Goal: Task Accomplishment & Management: Manage account settings

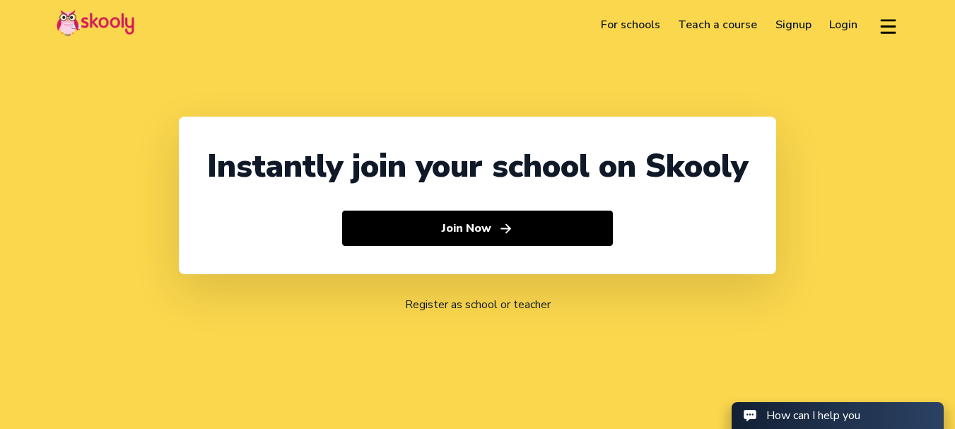
click at [852, 18] on link "Login" at bounding box center [844, 24] width 47 height 23
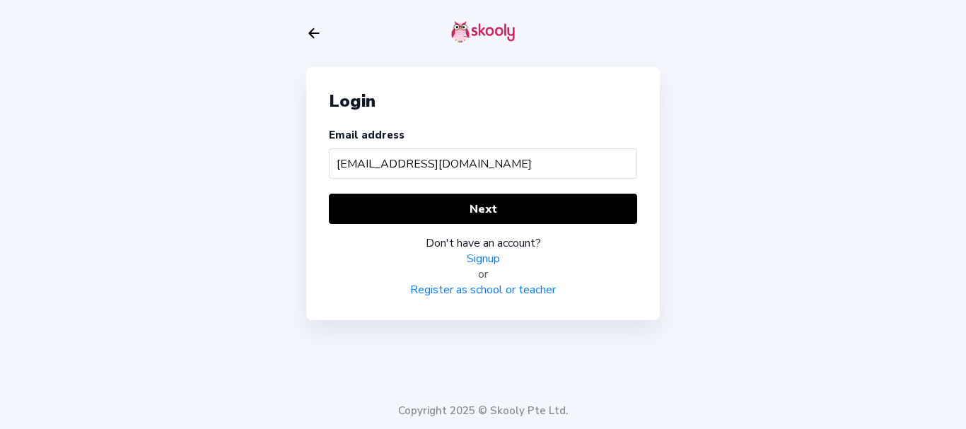
type input "babycare@mailinator.com"
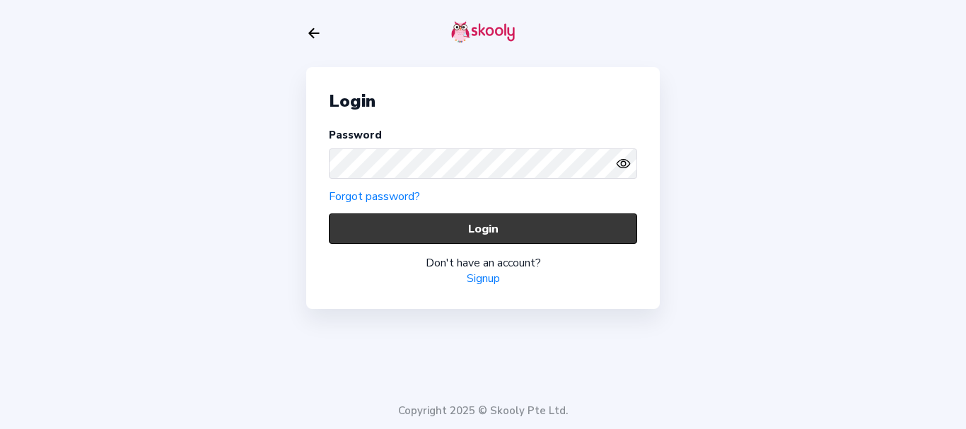
click at [375, 231] on button "Login" at bounding box center [483, 228] width 308 height 30
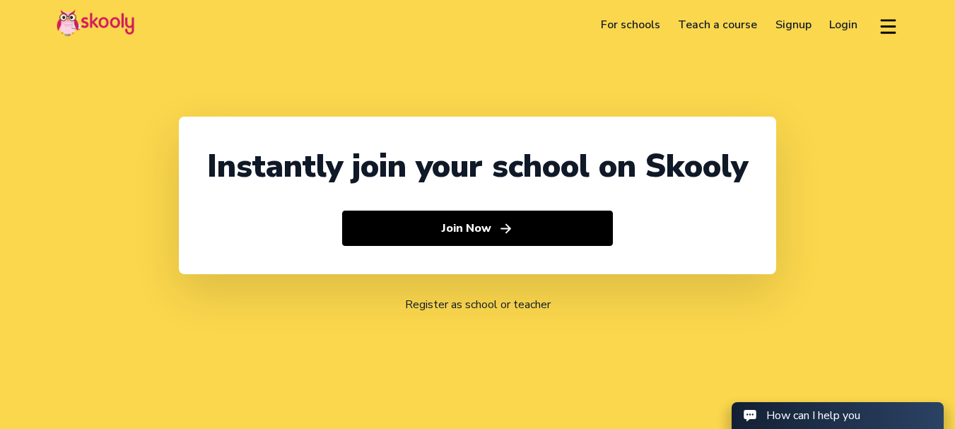
select select "91"
select select "[GEOGRAPHIC_DATA]"
select select "[GEOGRAPHIC_DATA]/[GEOGRAPHIC_DATA]"
click at [838, 29] on link "Login" at bounding box center [844, 24] width 47 height 23
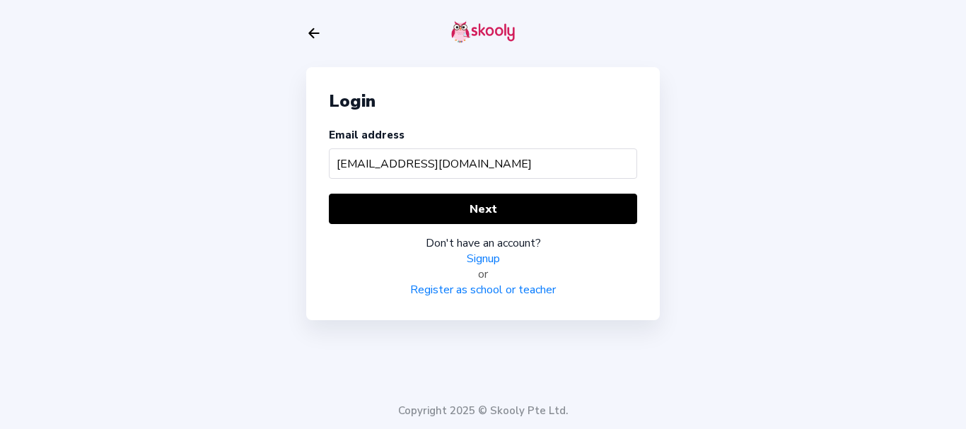
type input "[EMAIL_ADDRESS][DOMAIN_NAME]"
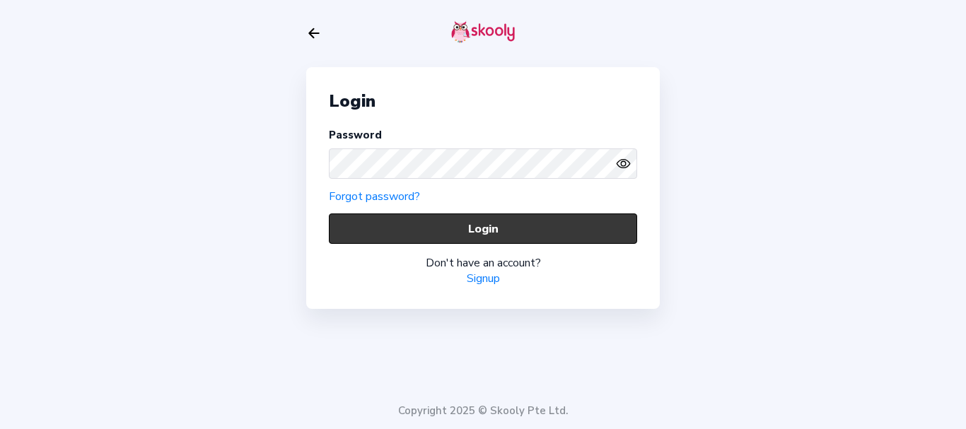
click at [372, 227] on button "Login" at bounding box center [483, 228] width 308 height 30
